Goal: Task Accomplishment & Management: Manage account settings

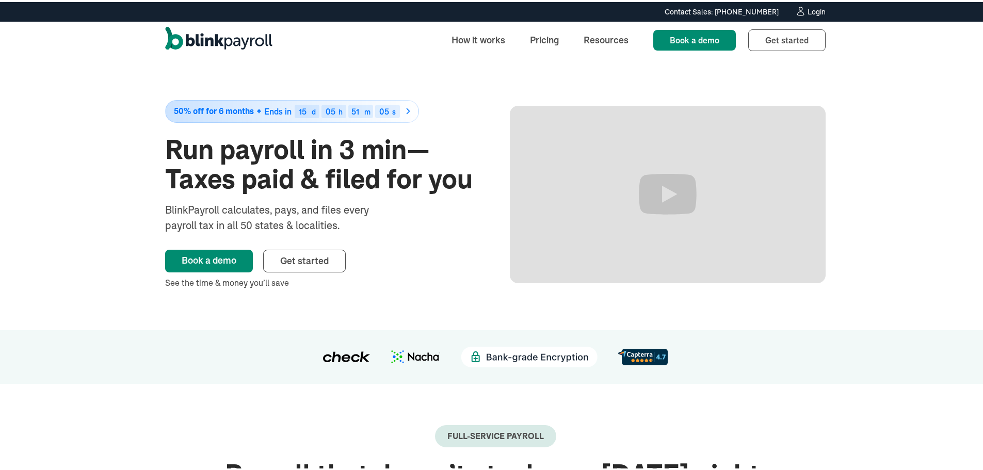
click at [820, 10] on div "Login" at bounding box center [817, 9] width 18 height 7
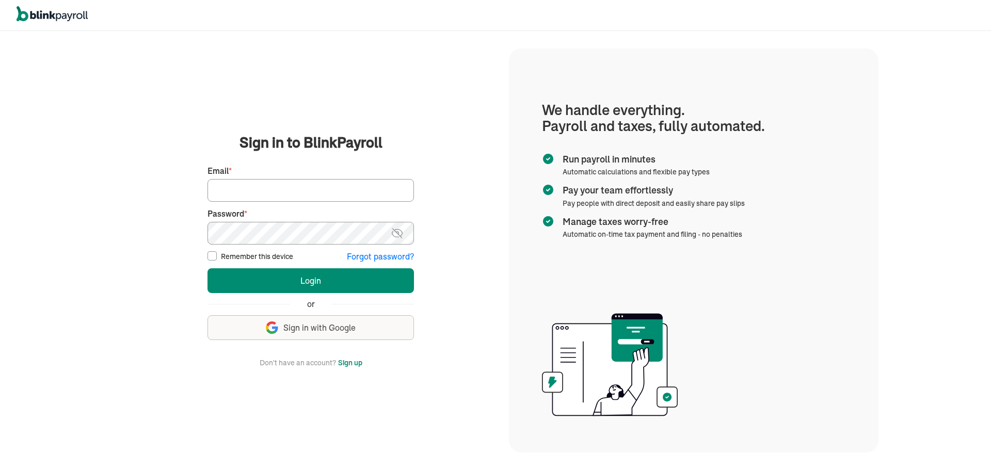
click at [301, 182] on input "Email *" at bounding box center [311, 190] width 206 height 23
click at [208, 268] on button "Login" at bounding box center [311, 280] width 206 height 25
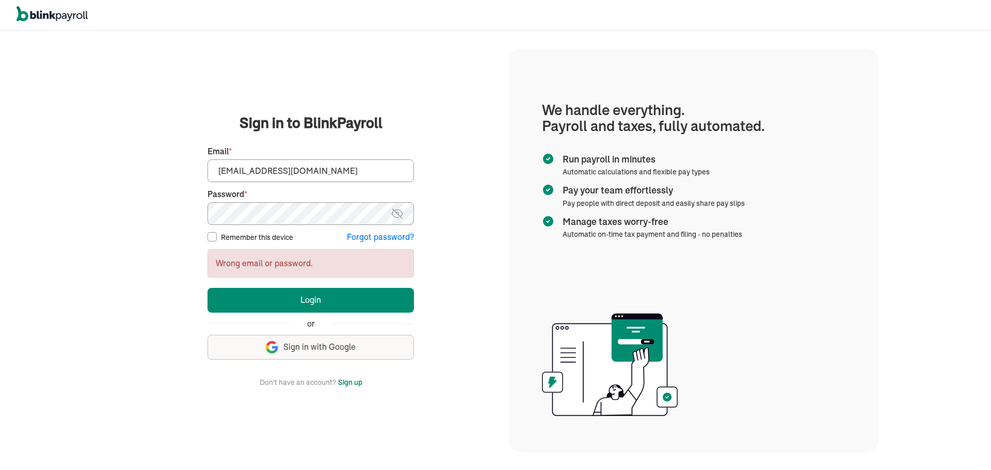
click at [397, 217] on img at bounding box center [397, 214] width 13 height 12
drag, startPoint x: 326, startPoint y: 172, endPoint x: 188, endPoint y: 195, distance: 139.6
click at [188, 195] on main "Sign in to BlinkPayroll Sign in 30-day free trial Sign up now, get 20% off for …" at bounding box center [311, 251] width 372 height 276
click at [208, 288] on button "Login" at bounding box center [311, 300] width 206 height 25
type input "8"
